Goal: Browse casually

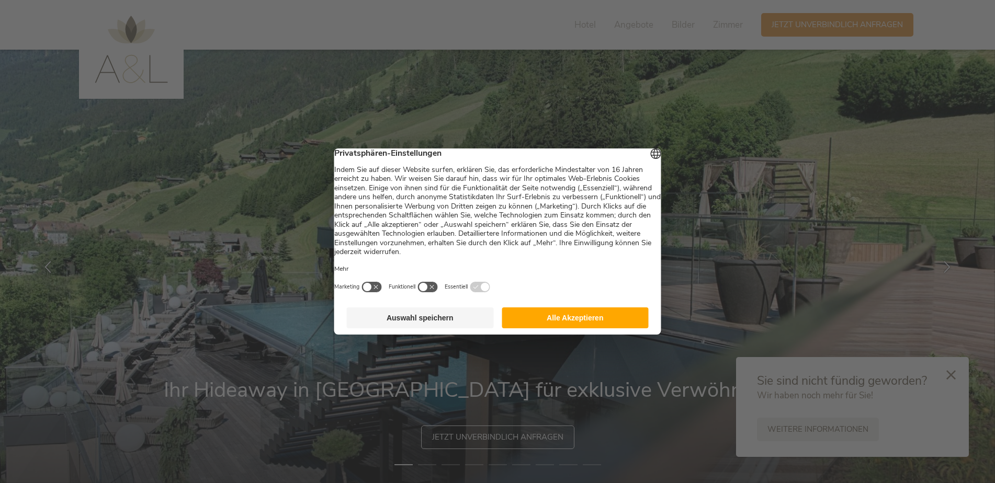
click at [528, 328] on button "Alle Akzeptieren" at bounding box center [574, 317] width 147 height 21
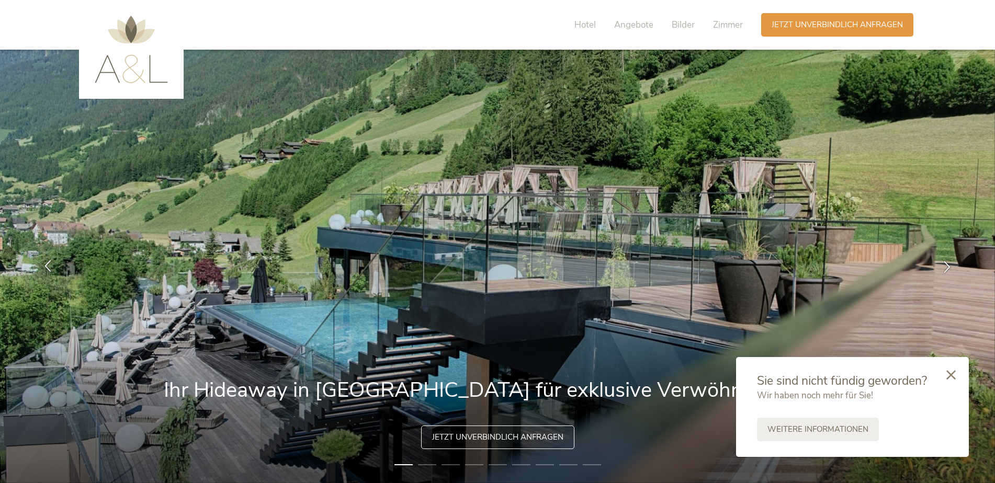
click at [47, 264] on icon at bounding box center [48, 265] width 12 height 12
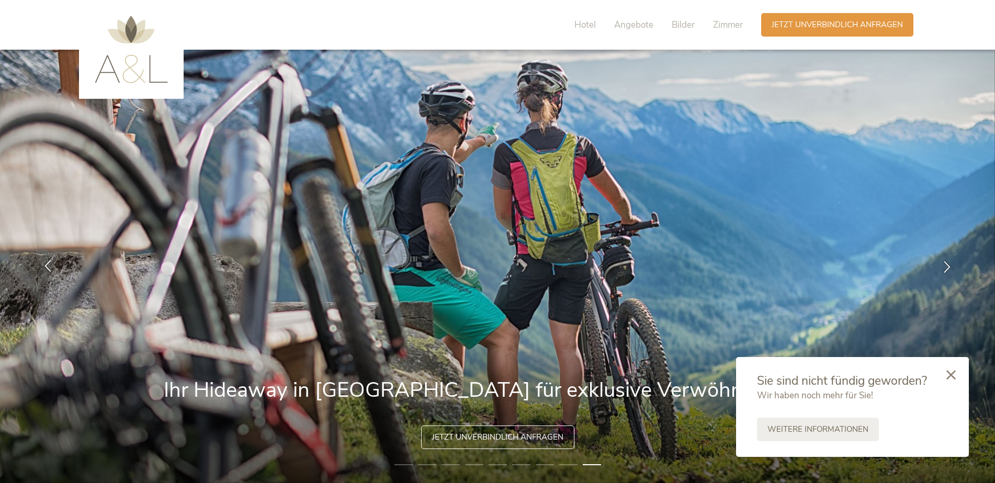
click at [47, 264] on icon at bounding box center [48, 265] width 12 height 12
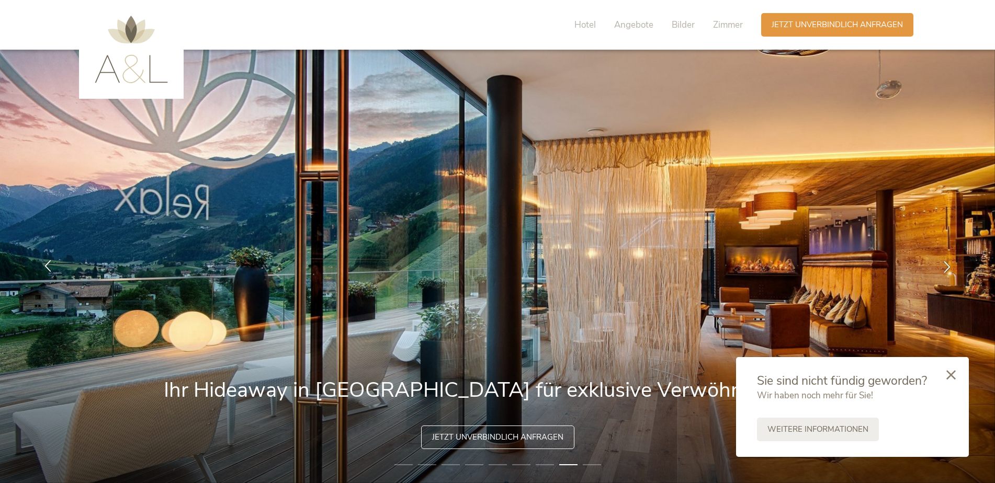
click at [47, 264] on icon at bounding box center [48, 265] width 12 height 12
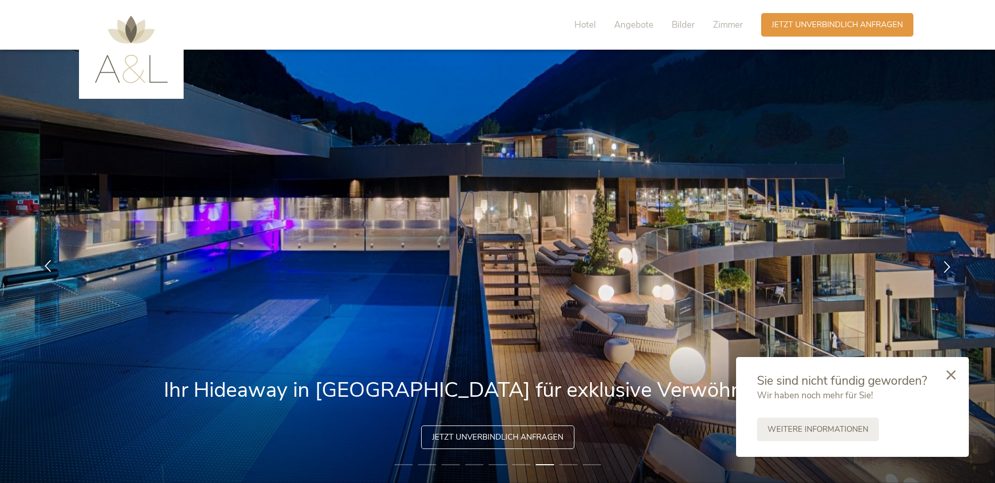
click at [47, 264] on icon at bounding box center [48, 265] width 12 height 12
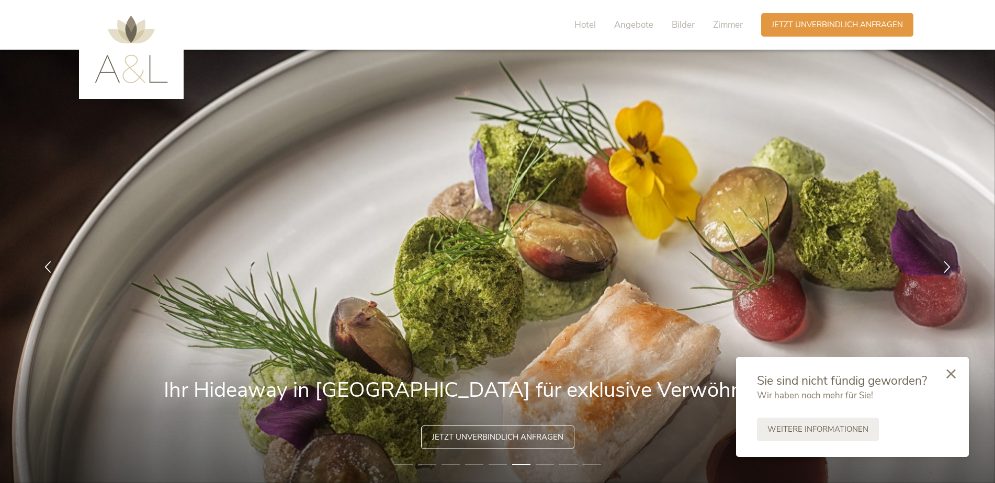
click at [952, 378] on icon at bounding box center [950, 373] width 9 height 9
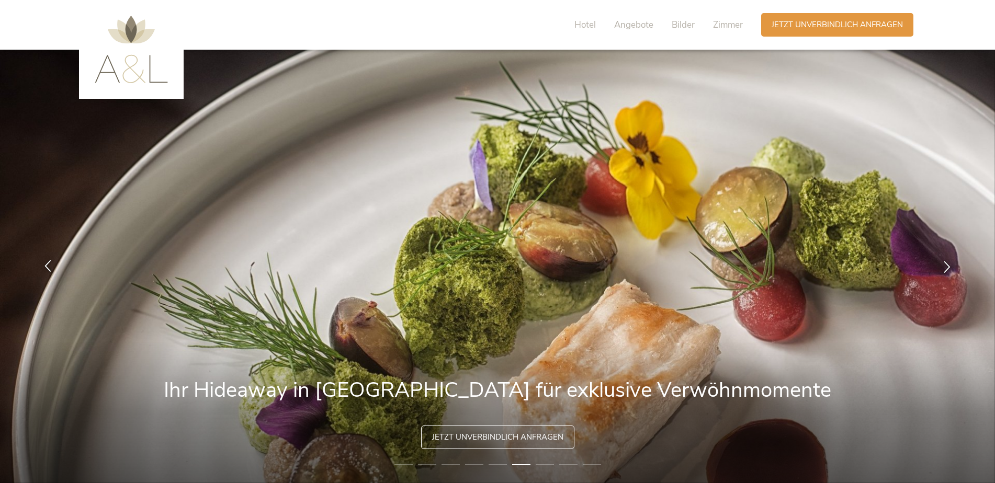
click at [47, 269] on icon at bounding box center [48, 265] width 12 height 12
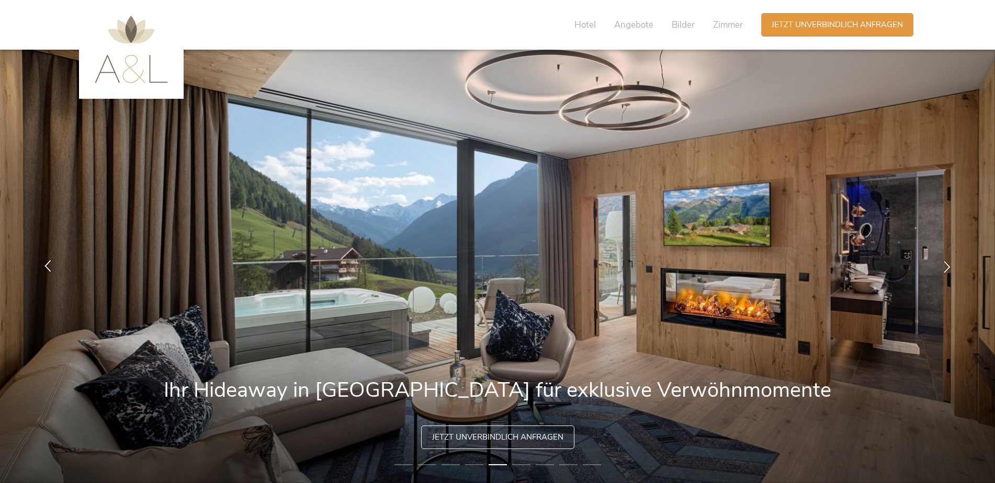
click at [47, 269] on icon at bounding box center [48, 265] width 12 height 12
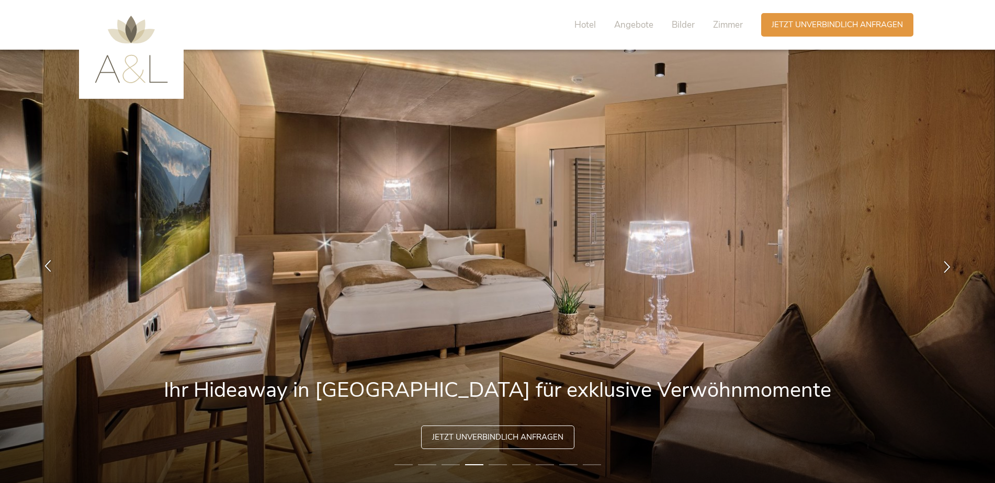
click at [47, 269] on icon at bounding box center [48, 265] width 12 height 12
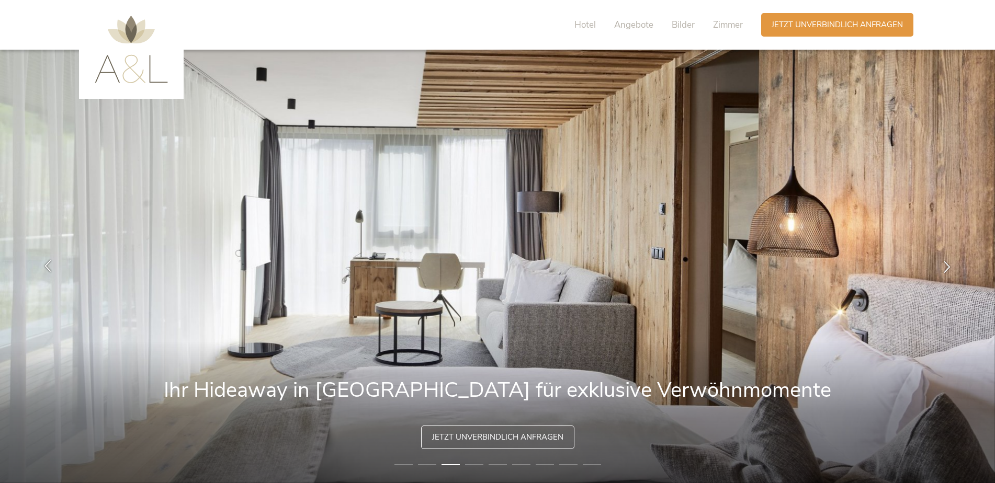
click at [47, 269] on icon at bounding box center [48, 265] width 12 height 12
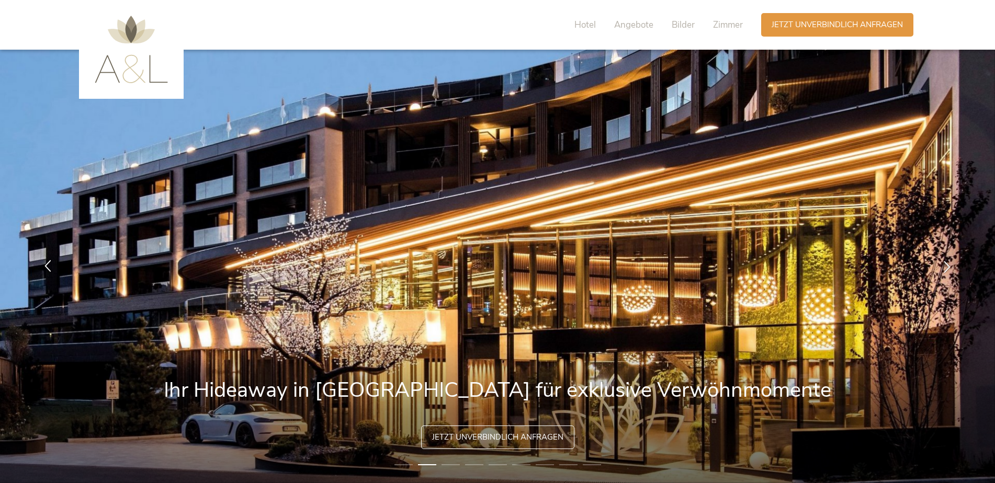
click at [47, 269] on icon at bounding box center [48, 265] width 12 height 12
click at [48, 266] on icon at bounding box center [48, 265] width 12 height 12
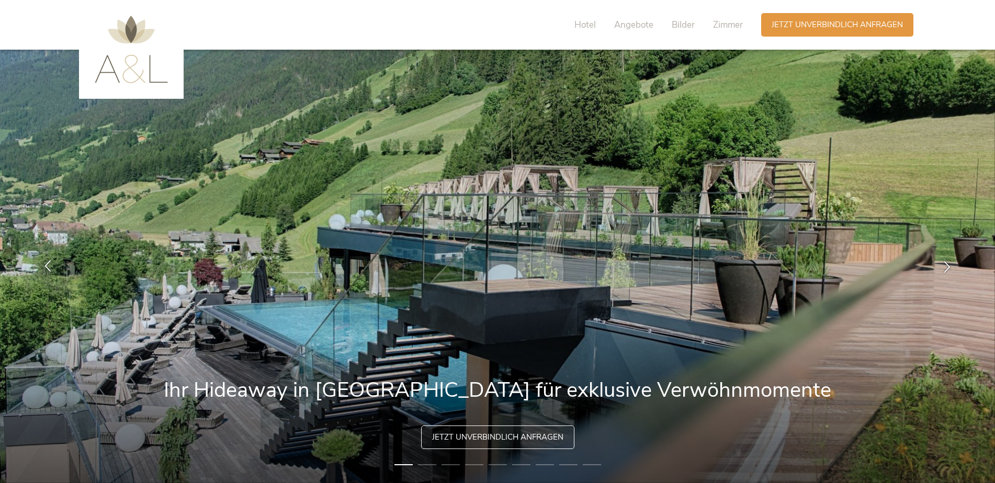
click at [48, 266] on icon at bounding box center [48, 265] width 12 height 12
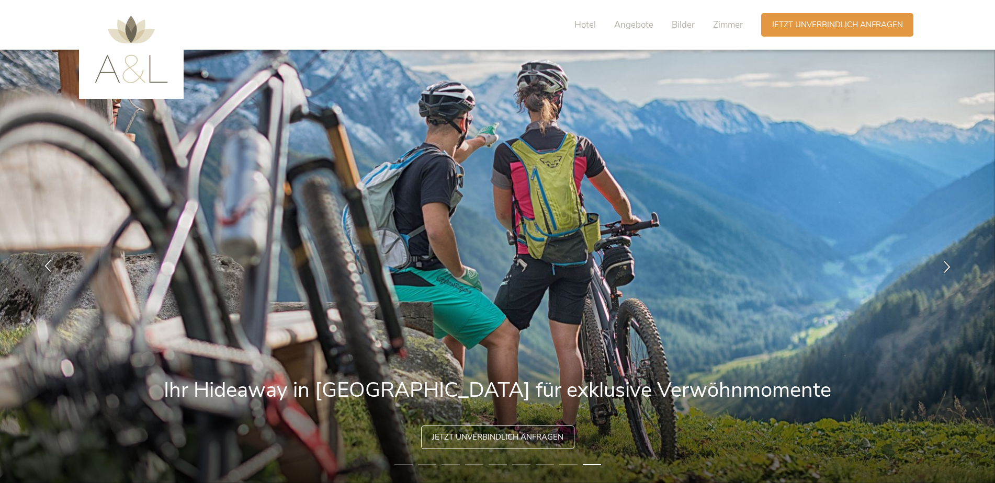
click at [48, 266] on icon at bounding box center [48, 265] width 12 height 12
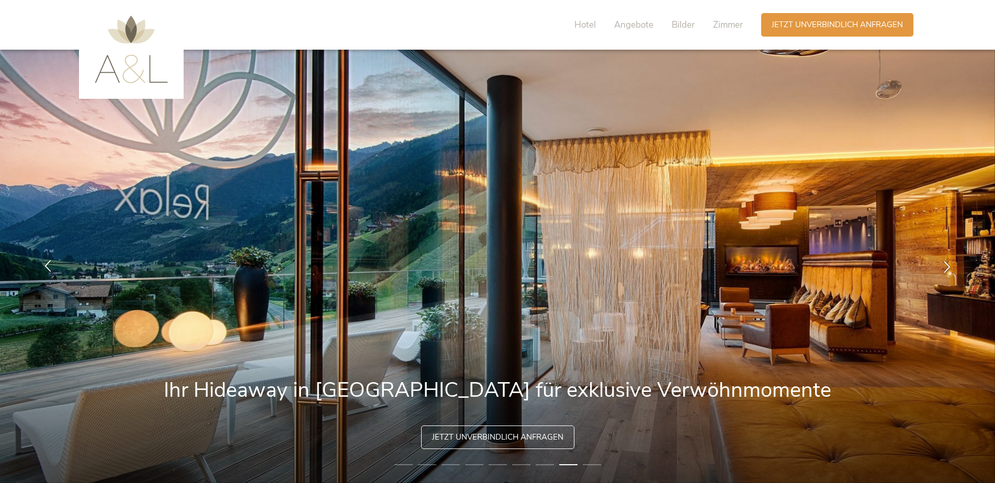
click at [48, 266] on icon at bounding box center [48, 265] width 12 height 12
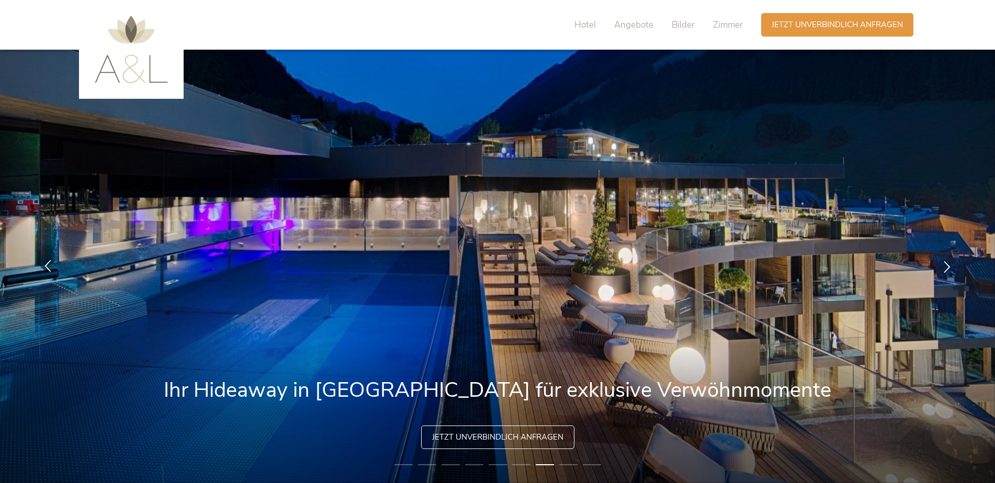
click at [48, 266] on icon at bounding box center [48, 265] width 12 height 12
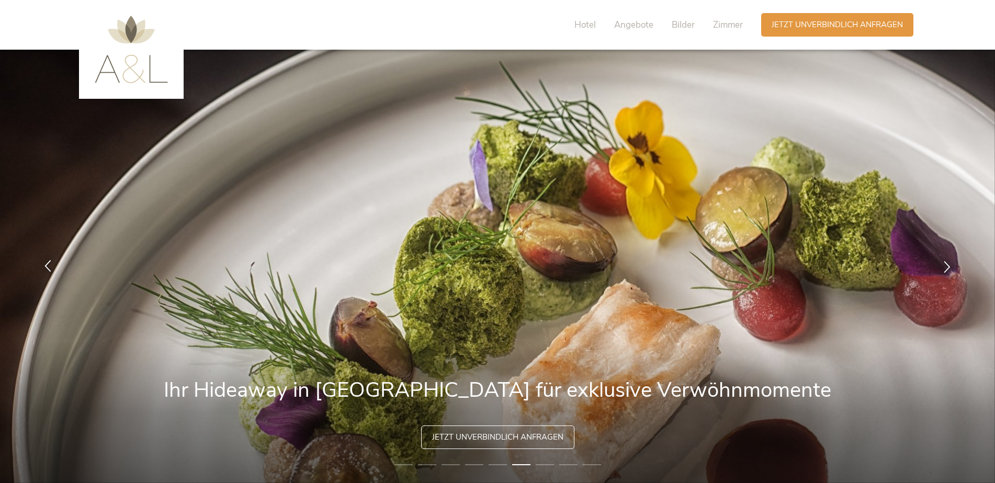
click at [48, 266] on icon at bounding box center [48, 265] width 12 height 12
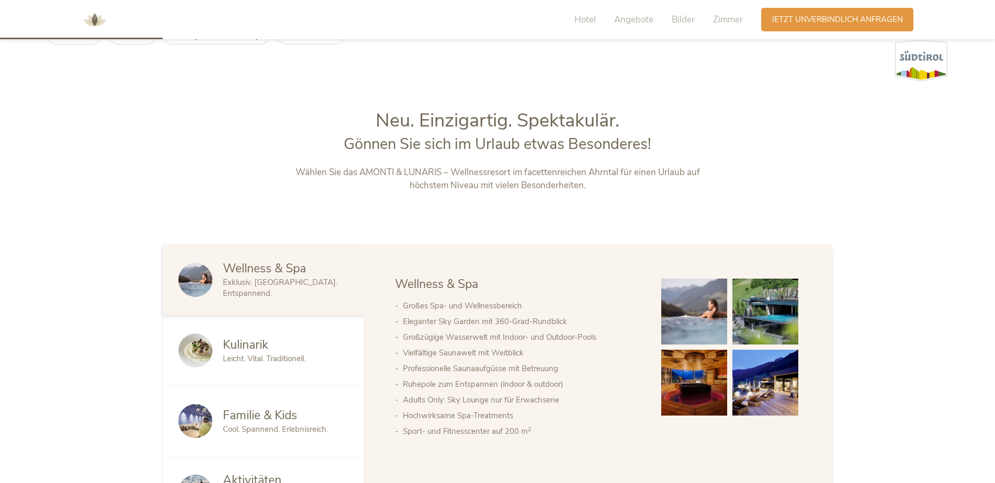
scroll to position [523, 0]
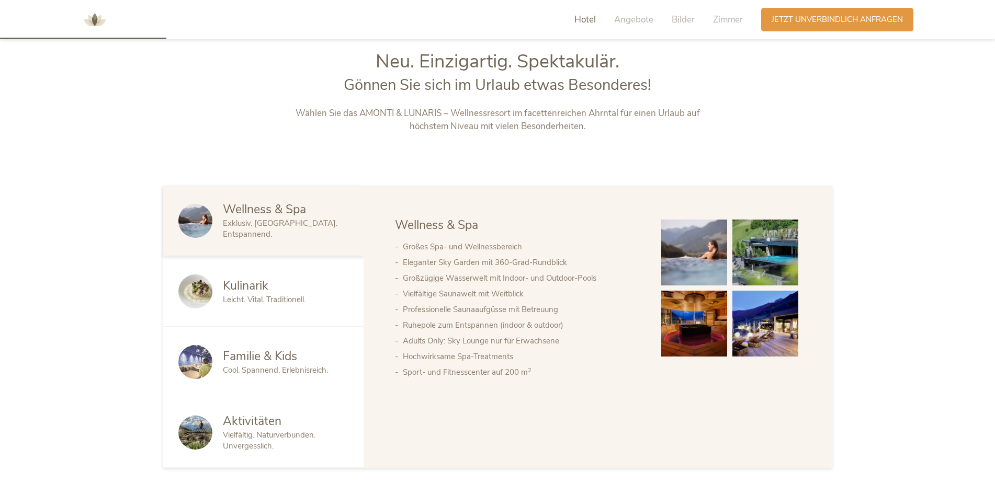
click at [689, 334] on img at bounding box center [694, 324] width 66 height 66
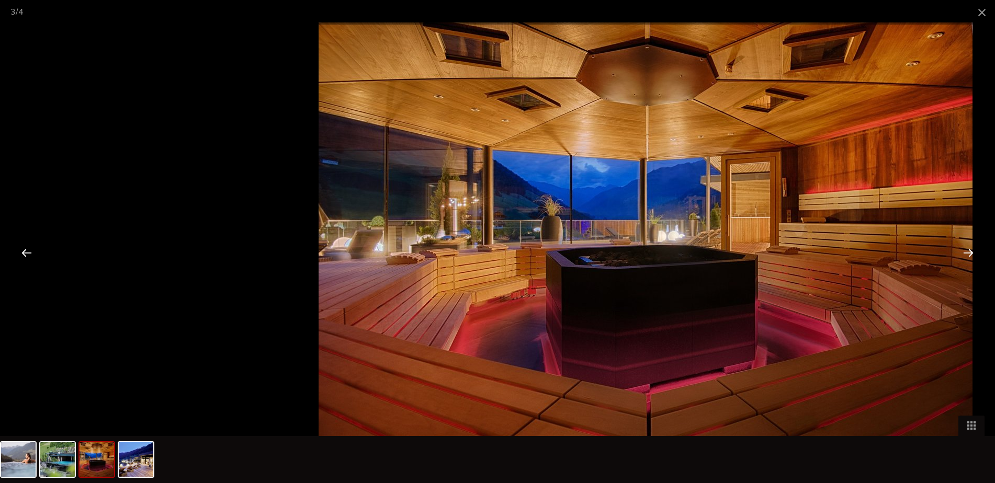
drag, startPoint x: 353, startPoint y: 246, endPoint x: 481, endPoint y: 205, distance: 133.6
click at [501, 205] on img at bounding box center [645, 240] width 654 height 436
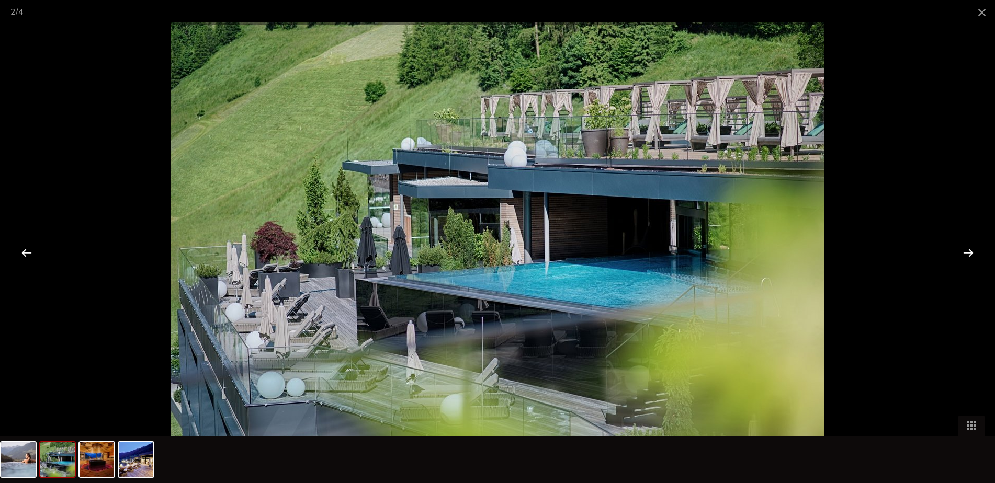
drag, startPoint x: 374, startPoint y: 218, endPoint x: 584, endPoint y: 208, distance: 209.9
click at [573, 210] on img at bounding box center [497, 240] width 654 height 436
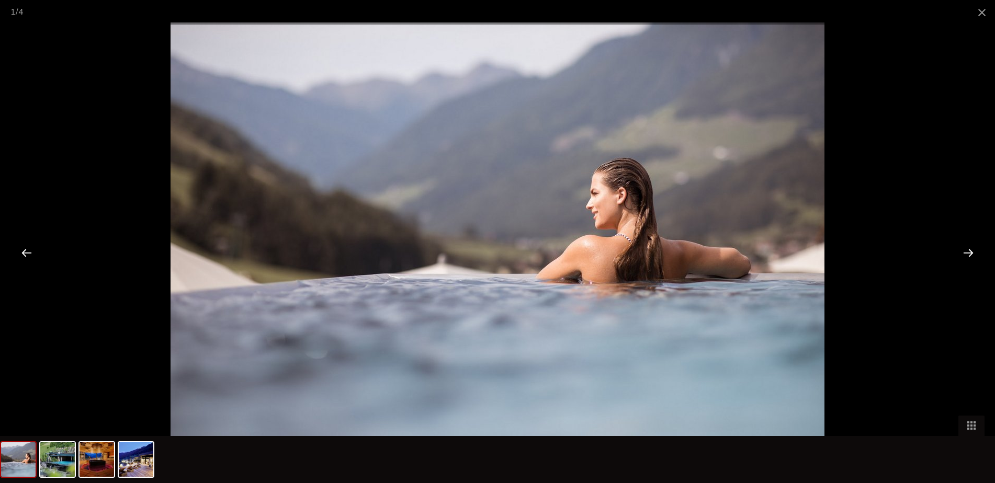
click at [966, 256] on div at bounding box center [968, 252] width 32 height 32
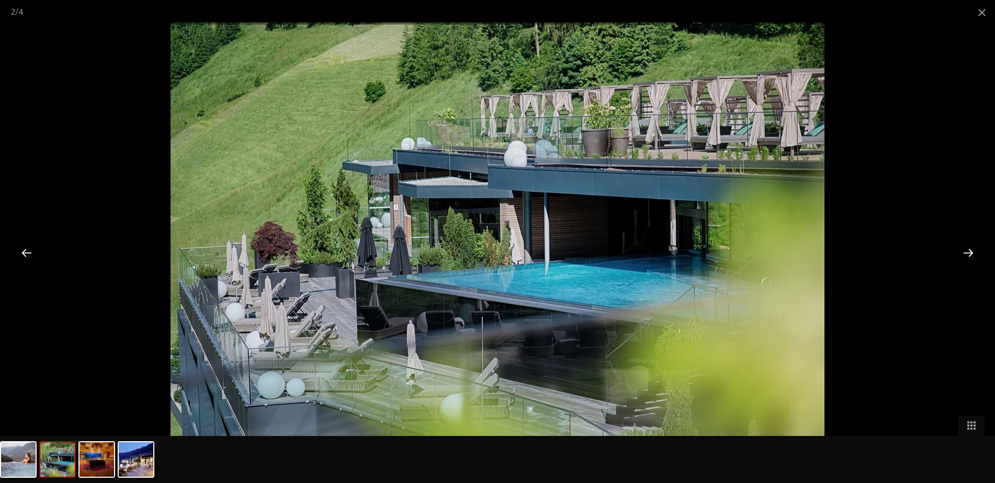
click at [966, 256] on div at bounding box center [968, 252] width 32 height 32
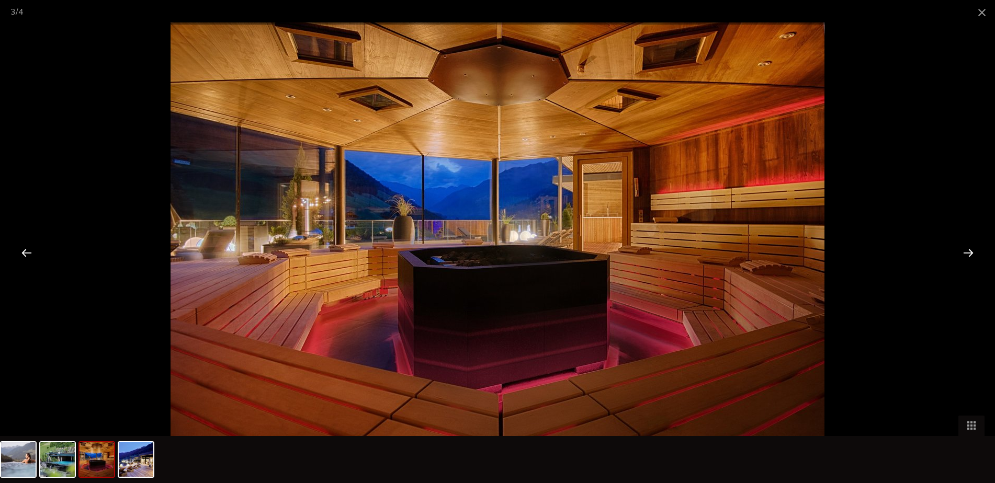
click at [966, 256] on div at bounding box center [968, 252] width 32 height 32
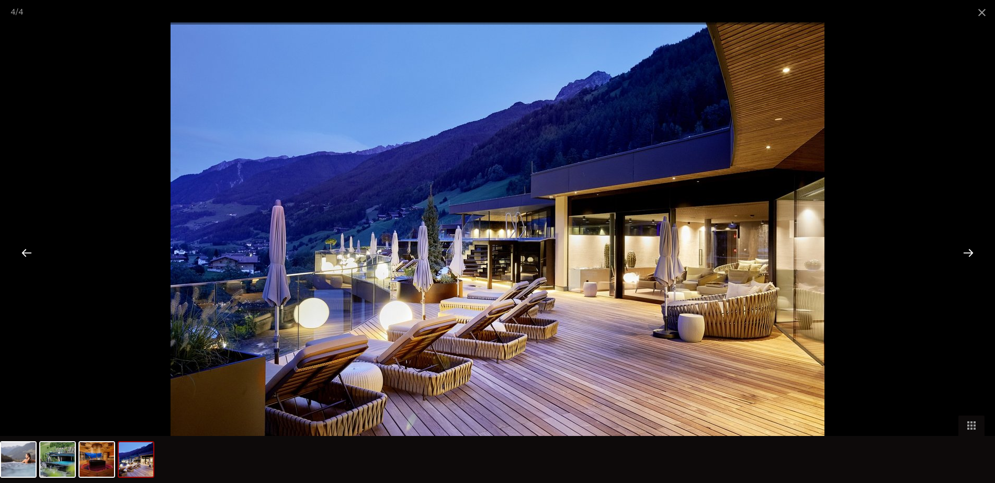
click at [28, 255] on div at bounding box center [26, 252] width 32 height 32
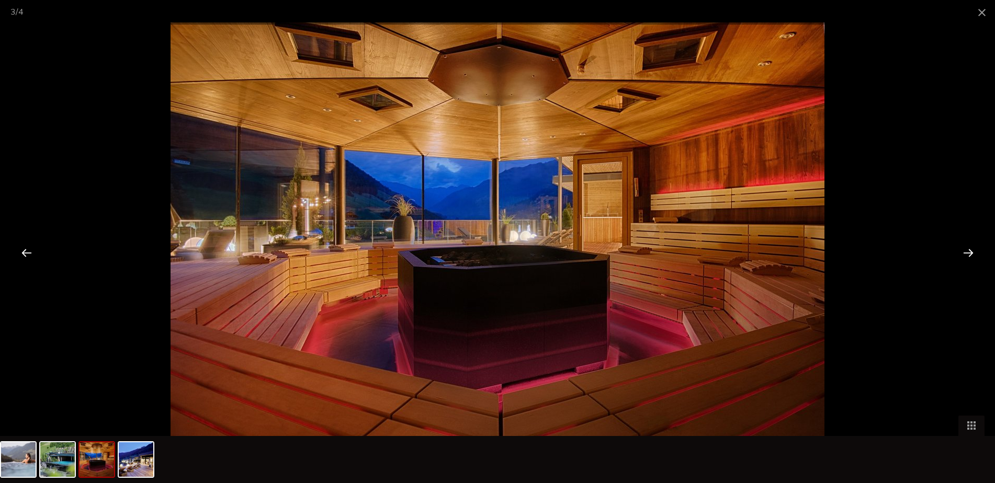
click at [28, 255] on div at bounding box center [26, 252] width 32 height 32
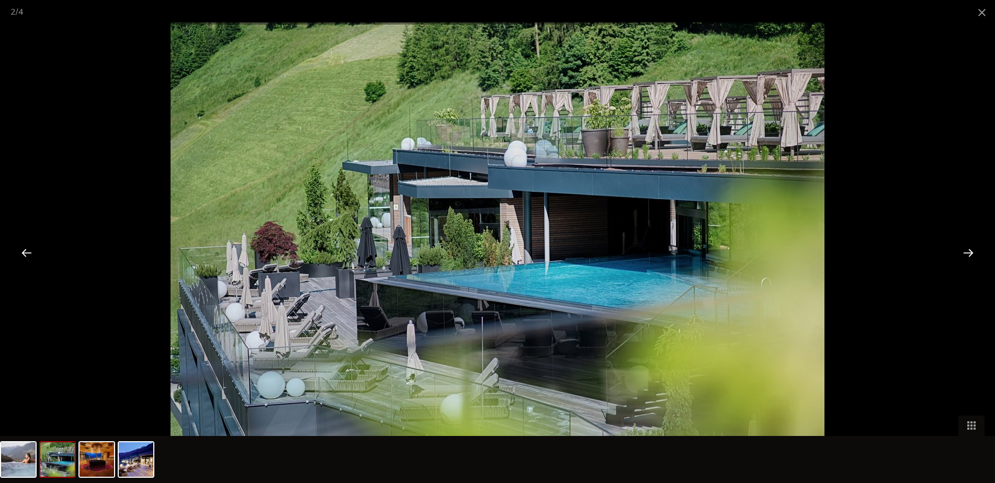
click at [28, 255] on div at bounding box center [26, 252] width 32 height 32
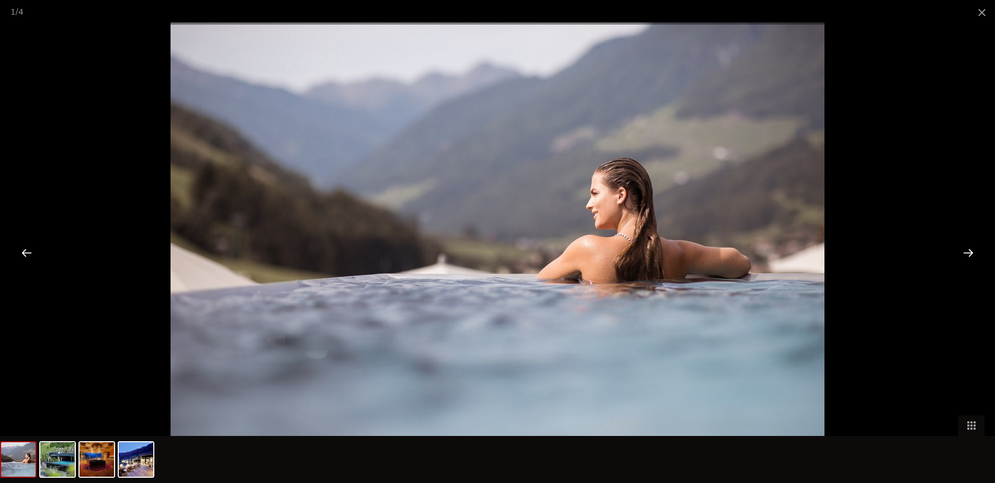
click at [28, 255] on div at bounding box center [26, 252] width 32 height 32
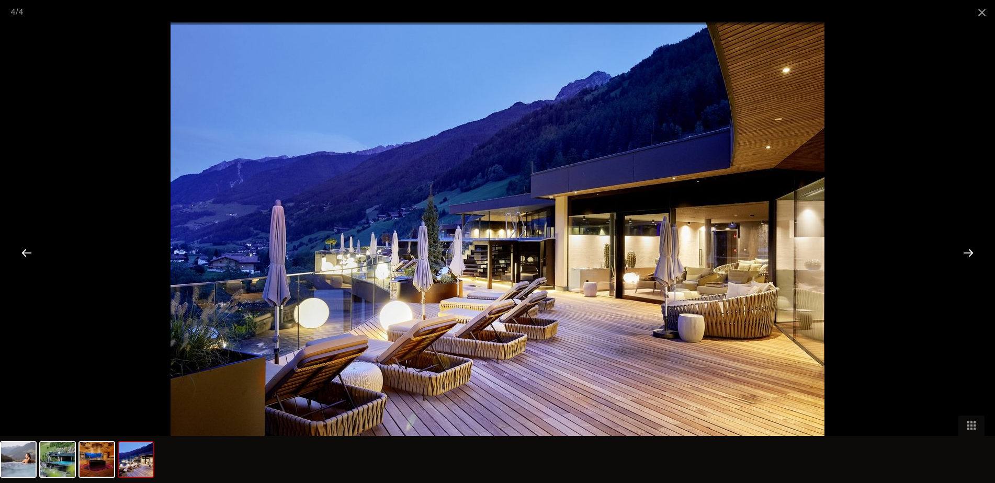
click at [28, 255] on div at bounding box center [26, 252] width 32 height 32
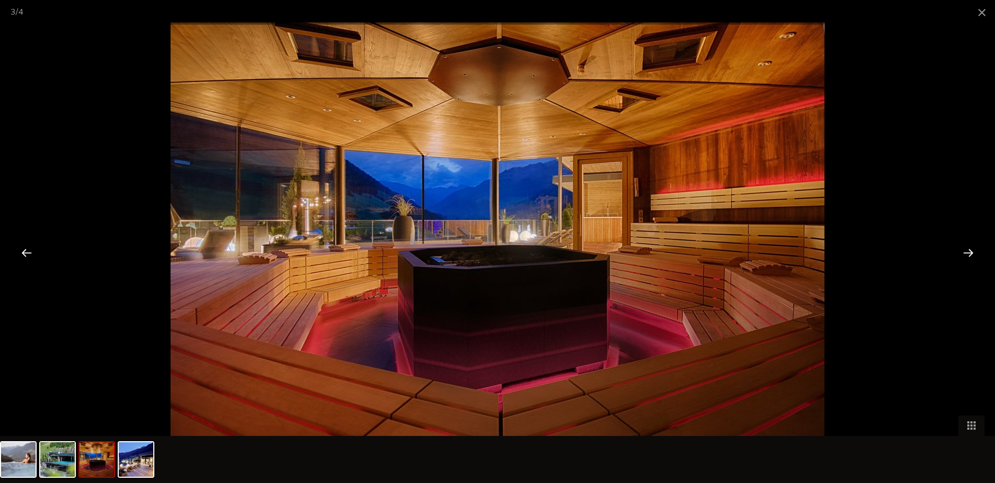
click at [28, 255] on div at bounding box center [26, 252] width 32 height 32
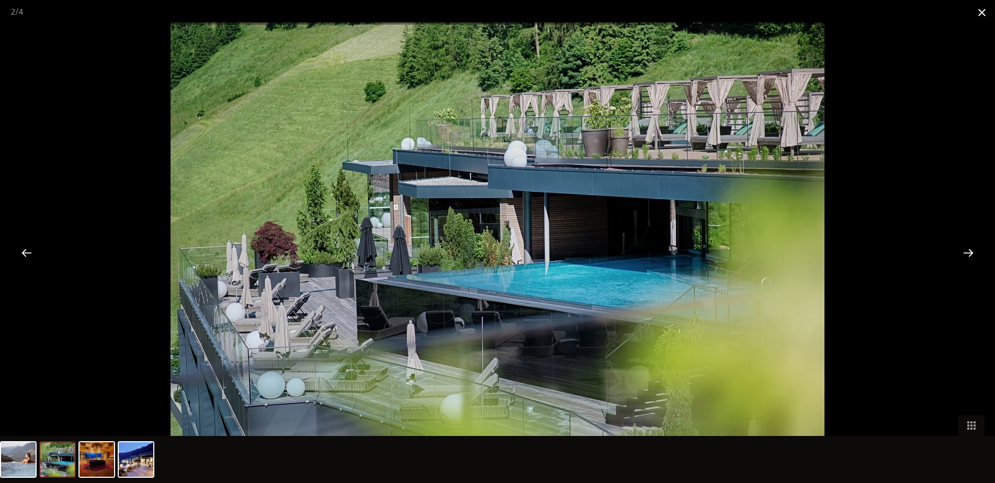
click at [978, 14] on span at bounding box center [981, 12] width 26 height 25
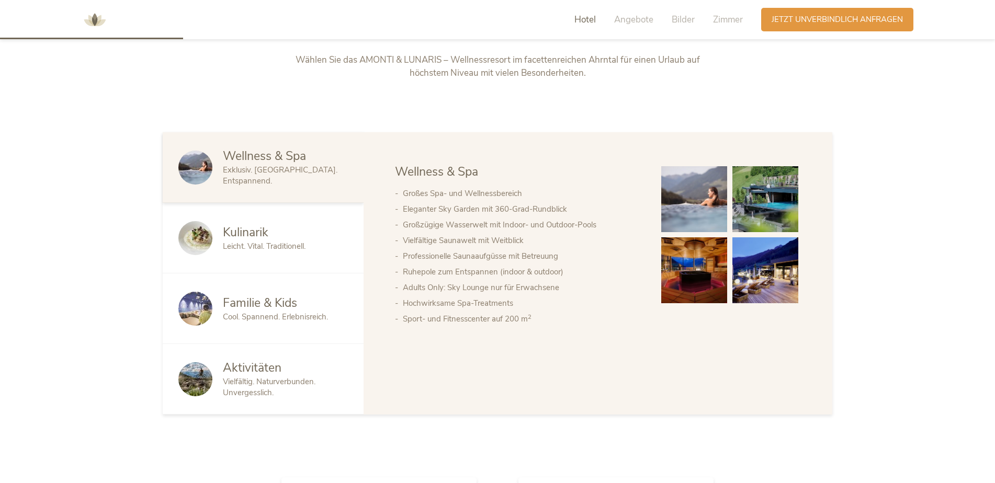
scroll to position [575, 0]
click at [242, 240] on span "Kulinarik" at bounding box center [245, 233] width 45 height 16
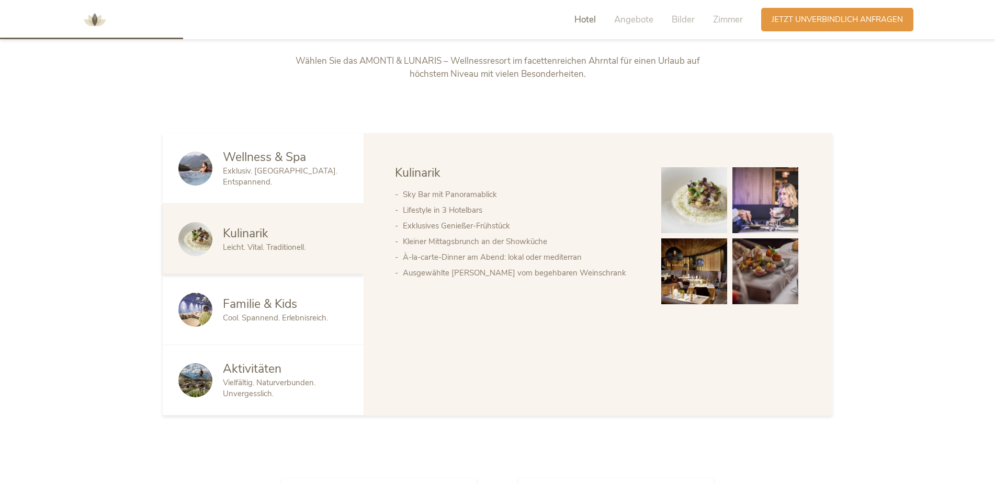
click at [241, 311] on span "Familie & Kids" at bounding box center [260, 304] width 74 height 16
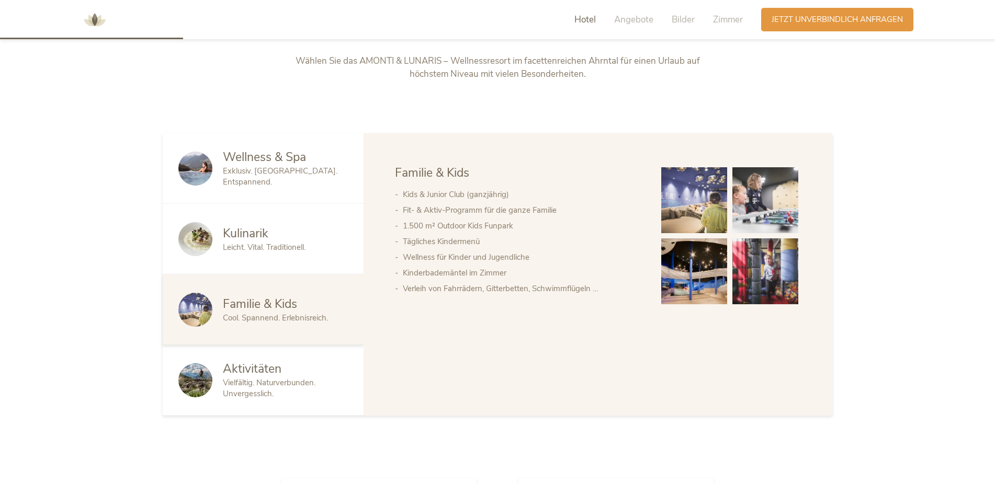
click at [257, 376] on span "Aktivitäten" at bounding box center [252, 369] width 59 height 16
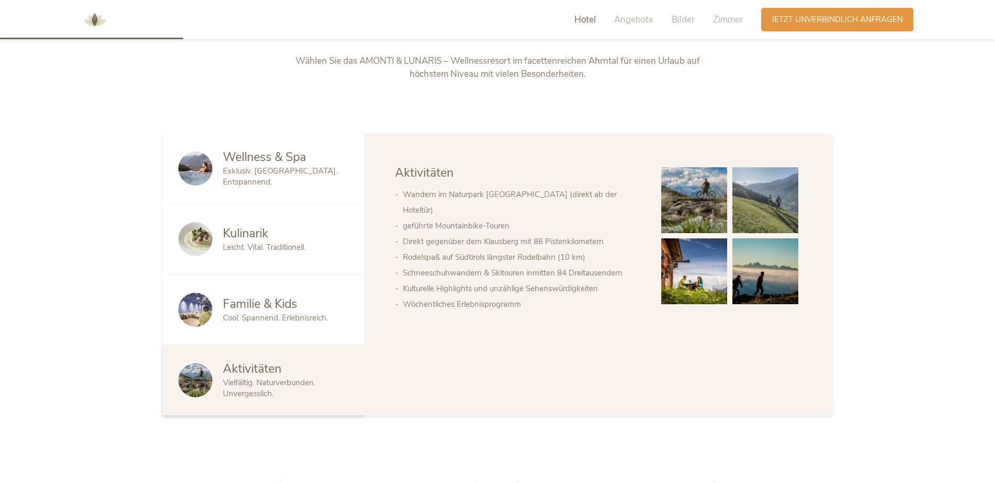
click at [276, 291] on div "Familie & Kids Cool. Spannend. Erlebnisreich." at bounding box center [263, 310] width 201 height 71
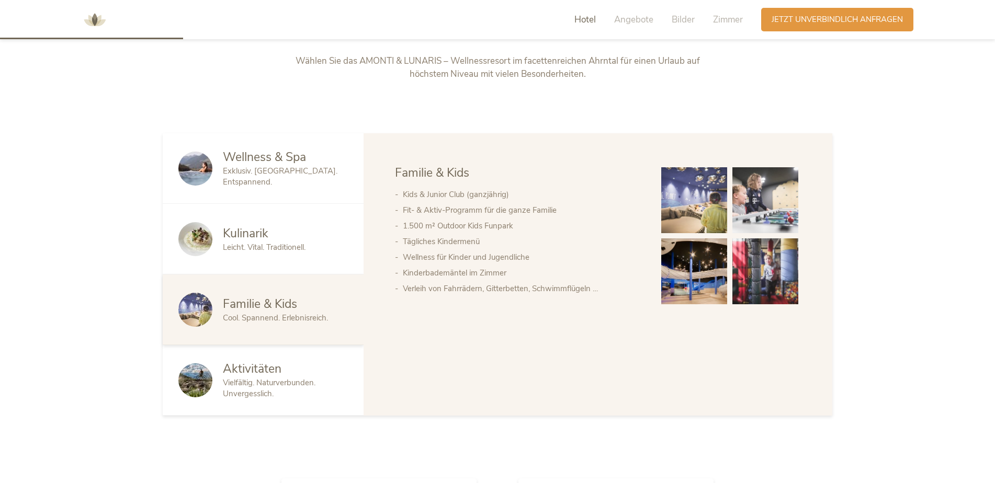
click at [275, 249] on span "Leicht. Vital. Traditionell." at bounding box center [264, 247] width 83 height 10
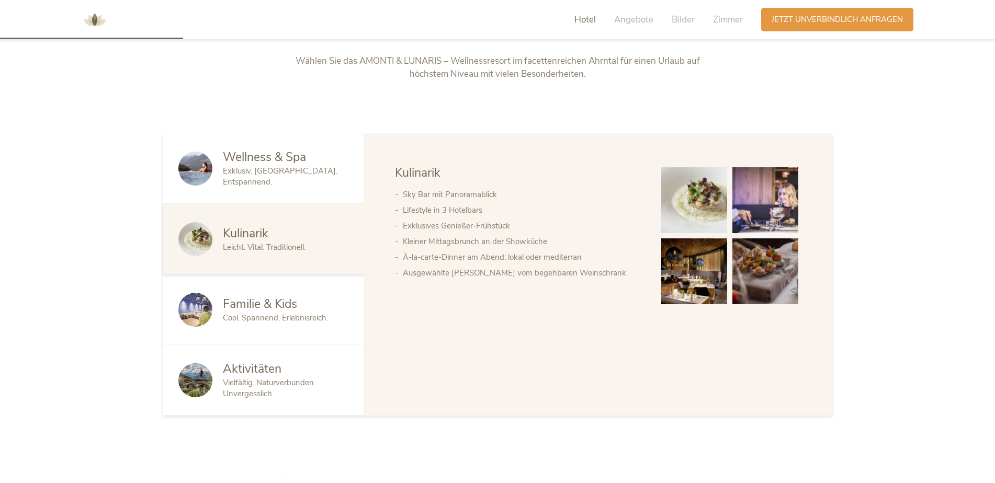
click at [295, 179] on span "Exklusiv. [GEOGRAPHIC_DATA]. Entspannend." at bounding box center [280, 176] width 115 height 21
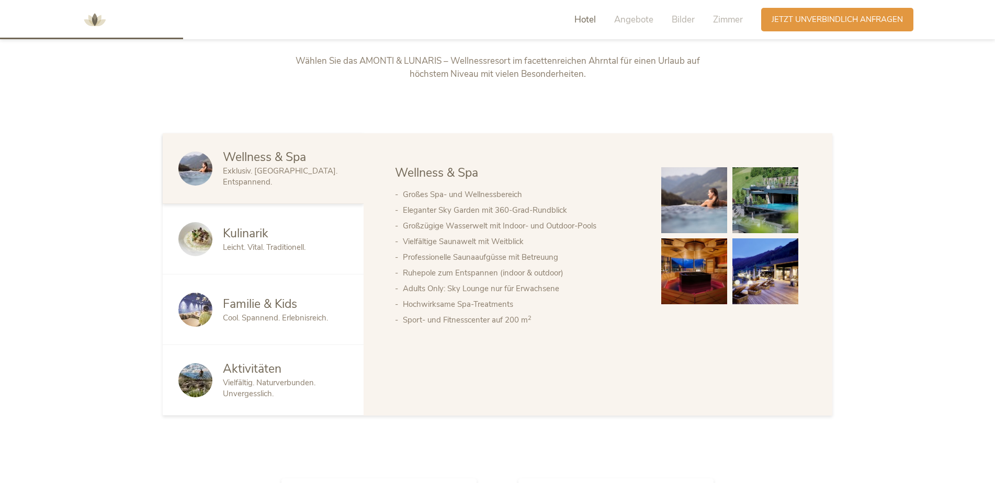
click at [287, 215] on div "Kulinarik Leicht. Vital. Traditionell." at bounding box center [263, 239] width 201 height 71
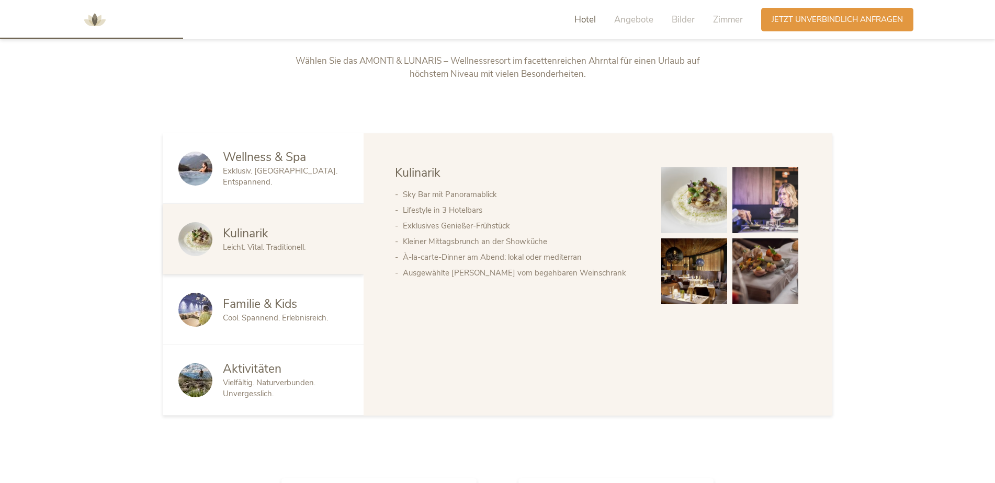
click at [748, 258] on img at bounding box center [765, 271] width 66 height 66
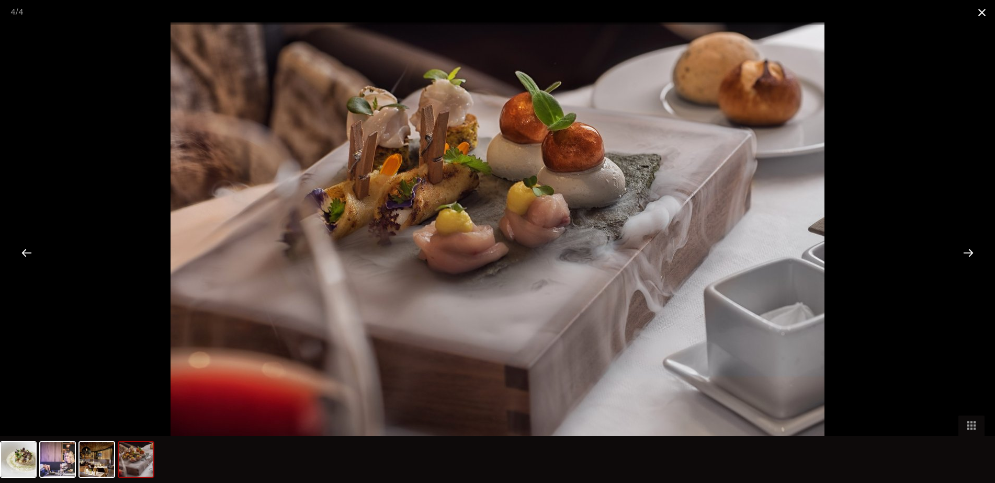
click at [984, 10] on span at bounding box center [981, 12] width 26 height 25
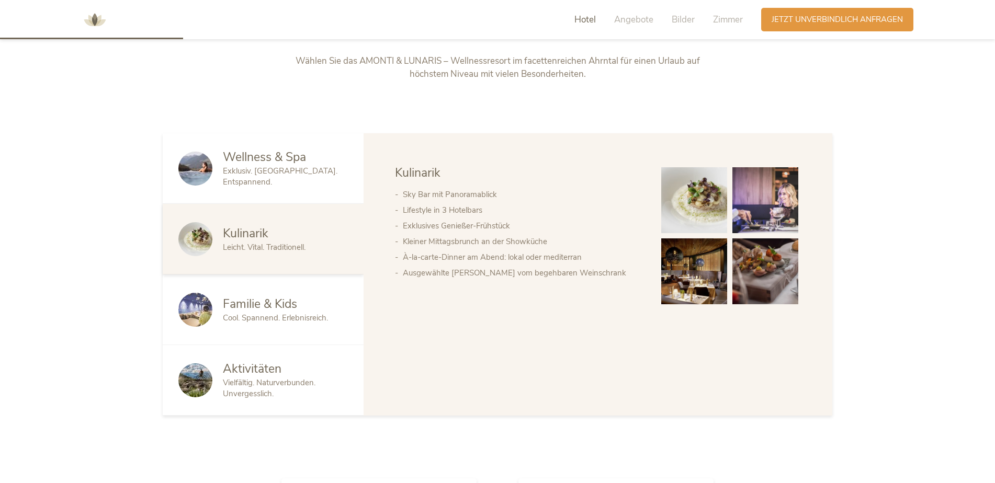
click at [245, 175] on span "Exklusiv. [GEOGRAPHIC_DATA]. Entspannend." at bounding box center [280, 176] width 115 height 21
